Goal: Task Accomplishment & Management: Manage account settings

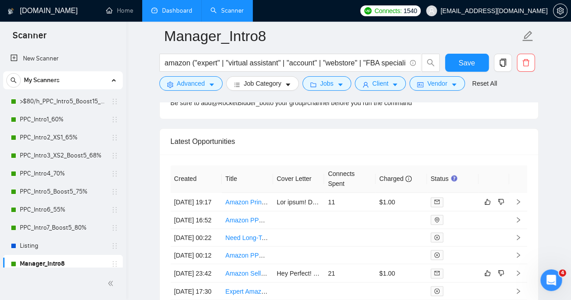
click at [172, 12] on link "Dashboard" at bounding box center [171, 11] width 41 height 8
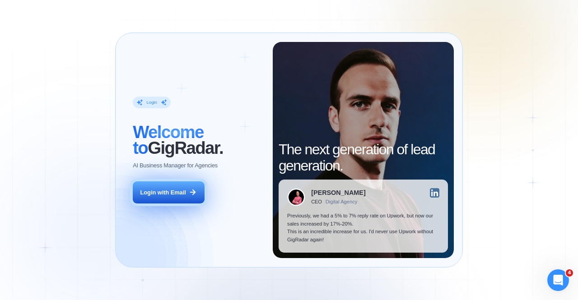
click at [164, 193] on div "Login with Email" at bounding box center [163, 193] width 46 height 8
click at [186, 193] on button "Login with Email" at bounding box center [168, 192] width 71 height 23
